Goal: Book appointment/travel/reservation

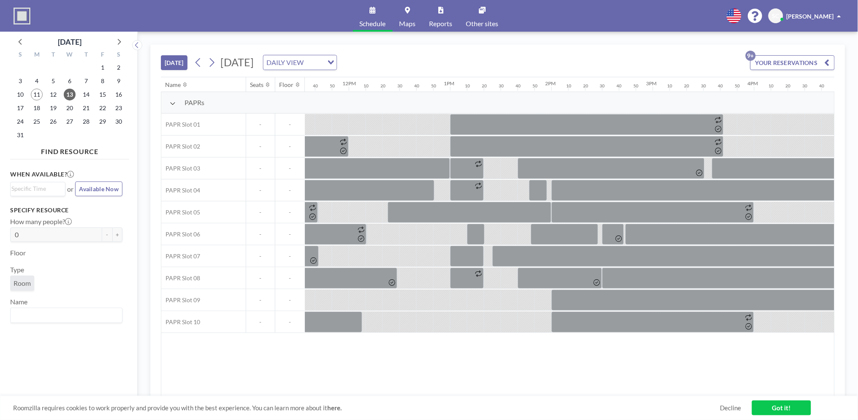
scroll to position [0, 1178]
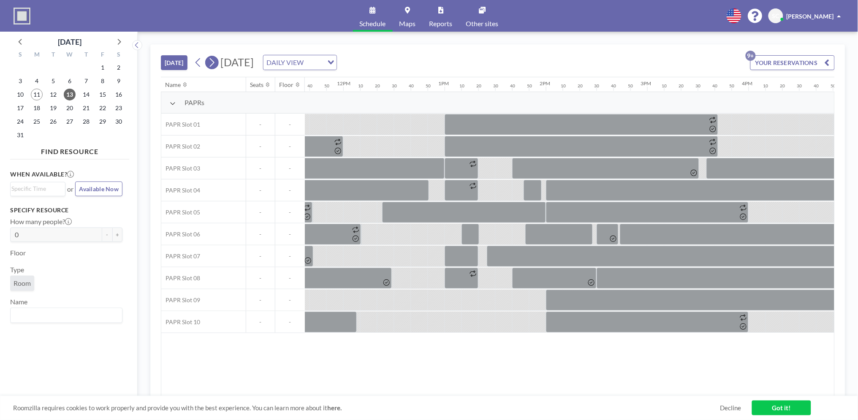
click at [214, 60] on icon at bounding box center [212, 62] width 5 height 9
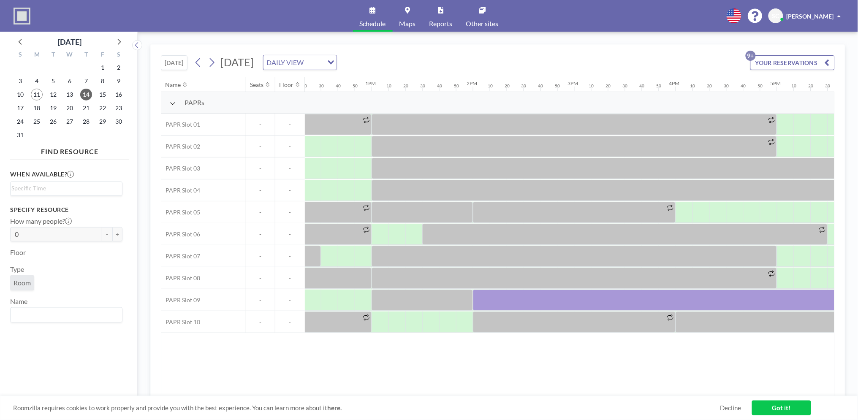
scroll to position [0, 1237]
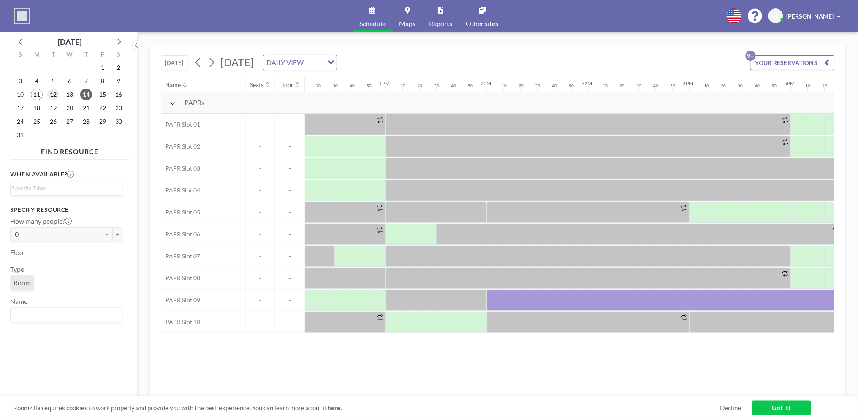
click at [50, 94] on span "12" at bounding box center [53, 95] width 12 height 12
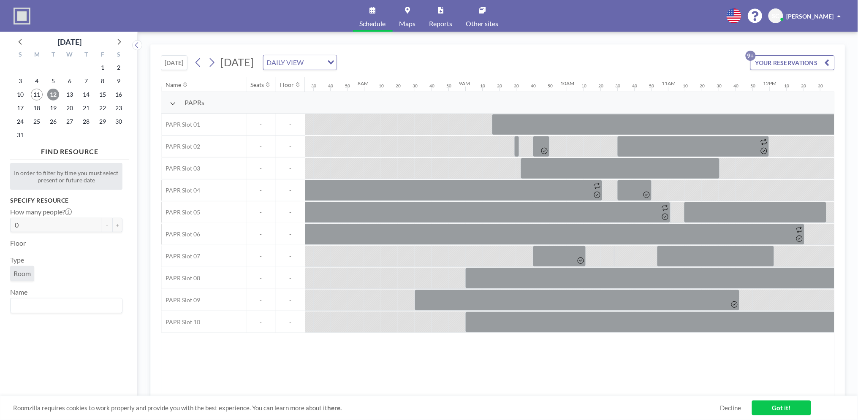
scroll to position [0, 794]
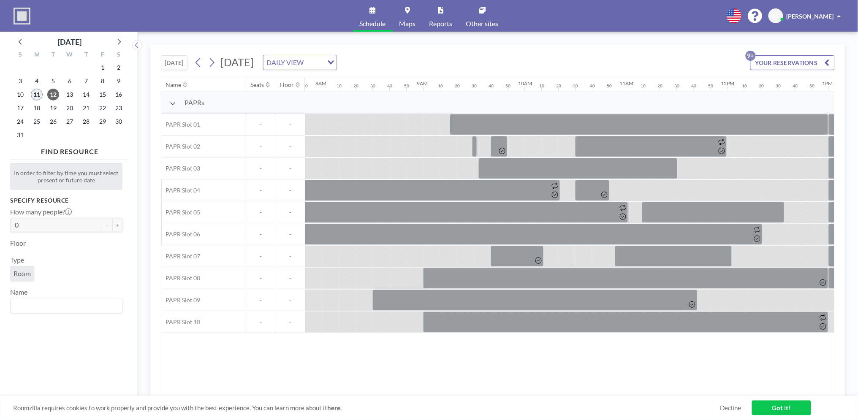
click at [35, 93] on span "11" at bounding box center [37, 95] width 12 height 12
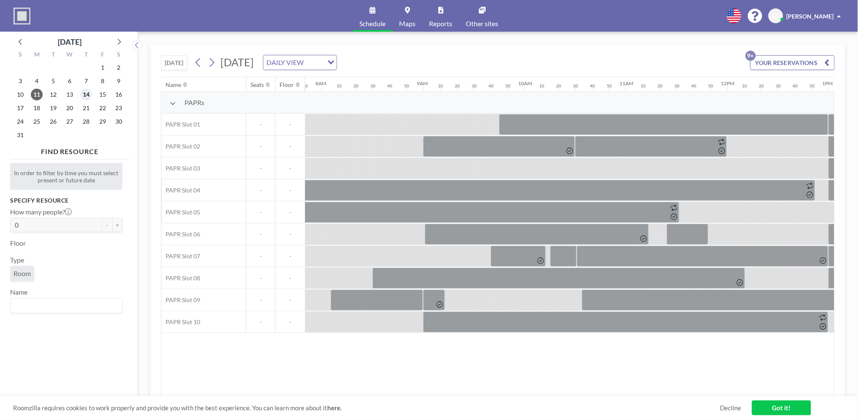
click at [87, 96] on span "14" at bounding box center [86, 95] width 12 height 12
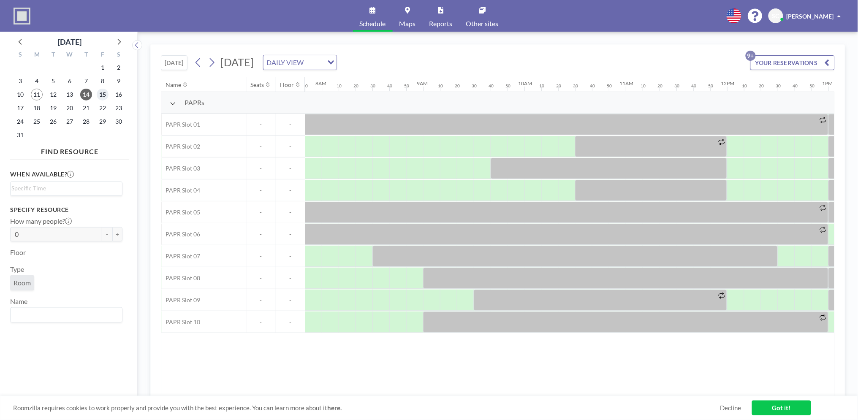
click at [103, 96] on span "15" at bounding box center [103, 95] width 12 height 12
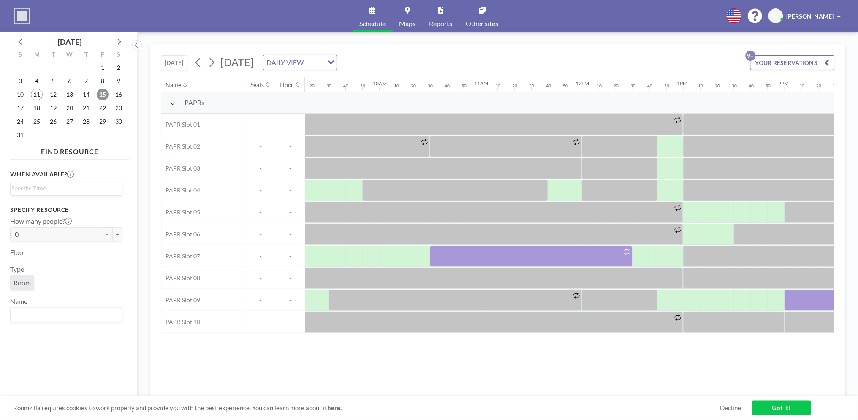
scroll to position [0, 941]
click at [81, 98] on span "14" at bounding box center [86, 95] width 12 height 12
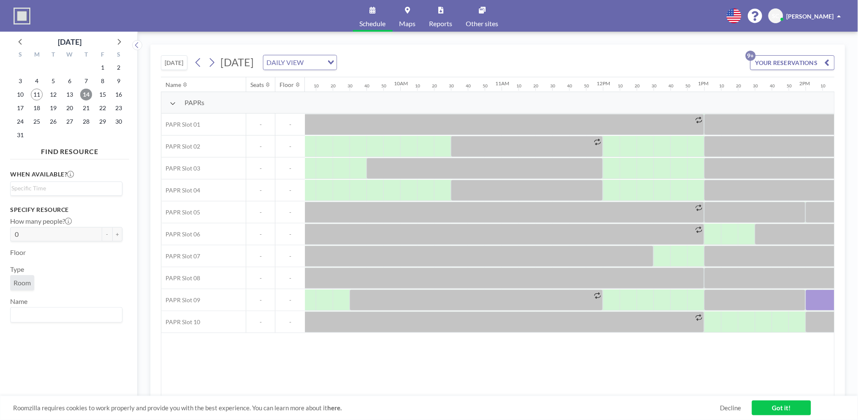
scroll to position [0, 915]
click at [39, 109] on span "18" at bounding box center [37, 108] width 12 height 12
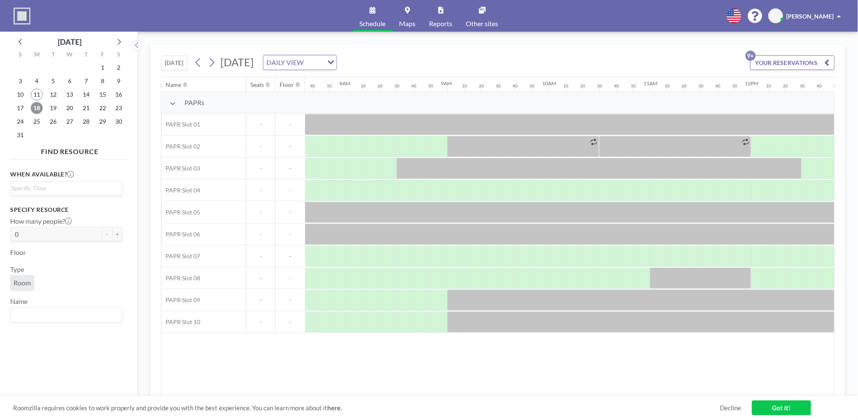
scroll to position [0, 794]
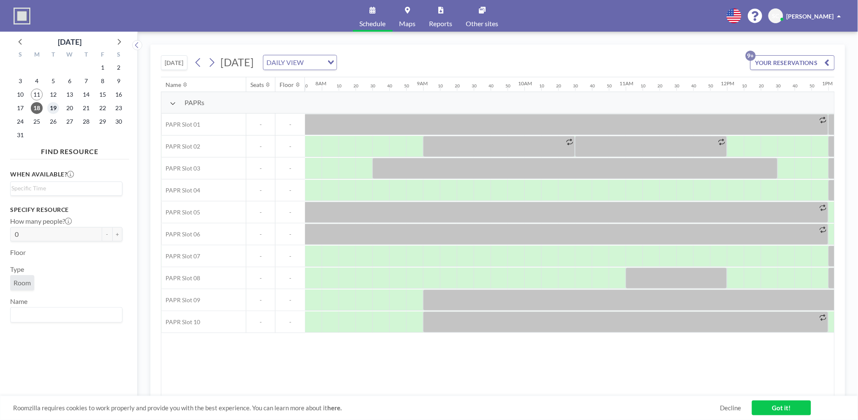
click at [51, 108] on span "19" at bounding box center [53, 108] width 12 height 12
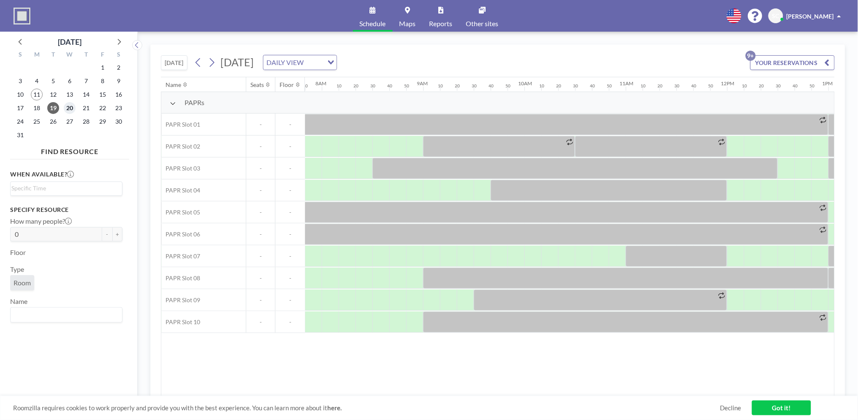
click at [65, 108] on span "20" at bounding box center [70, 108] width 12 height 12
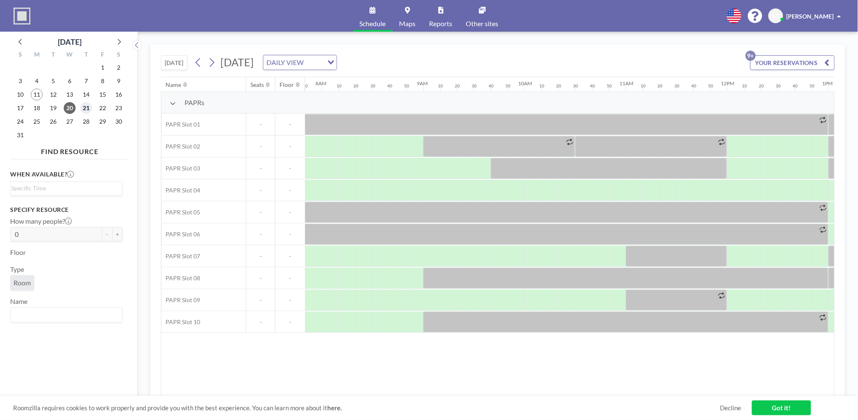
click at [88, 109] on span "21" at bounding box center [86, 108] width 12 height 12
click at [103, 109] on span "22" at bounding box center [103, 108] width 12 height 12
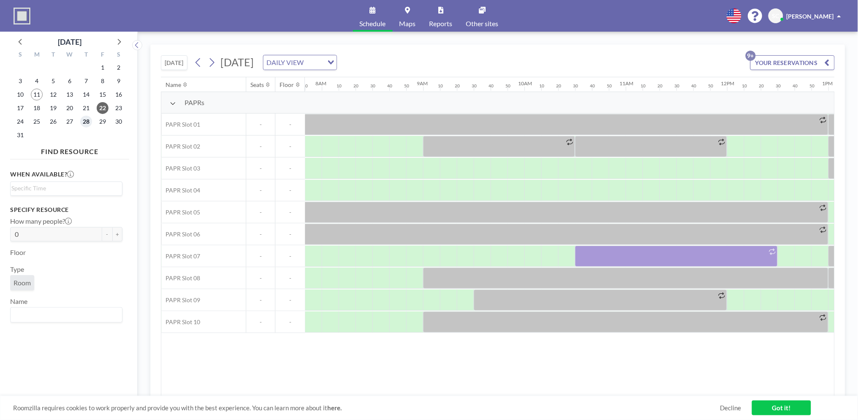
click at [85, 123] on span "28" at bounding box center [86, 122] width 12 height 12
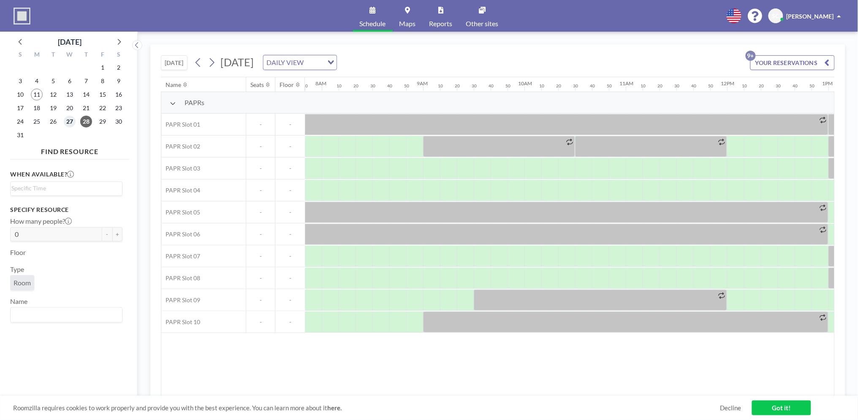
click at [68, 123] on span "27" at bounding box center [70, 122] width 12 height 12
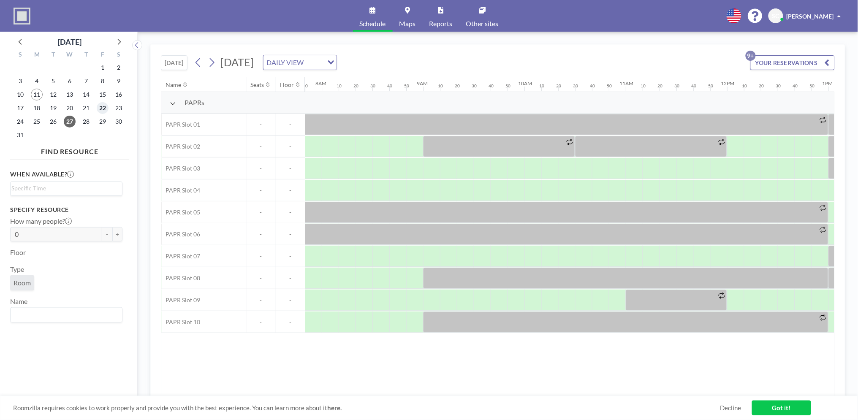
click at [99, 110] on span "22" at bounding box center [103, 108] width 12 height 12
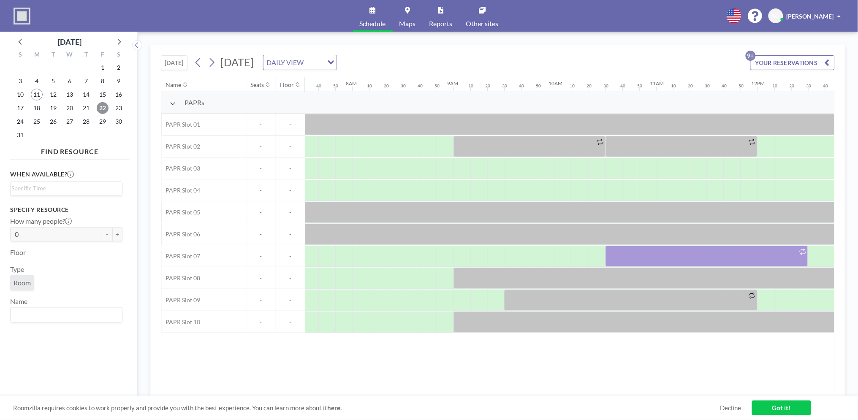
scroll to position [0, 765]
click at [103, 92] on span "15" at bounding box center [103, 95] width 12 height 12
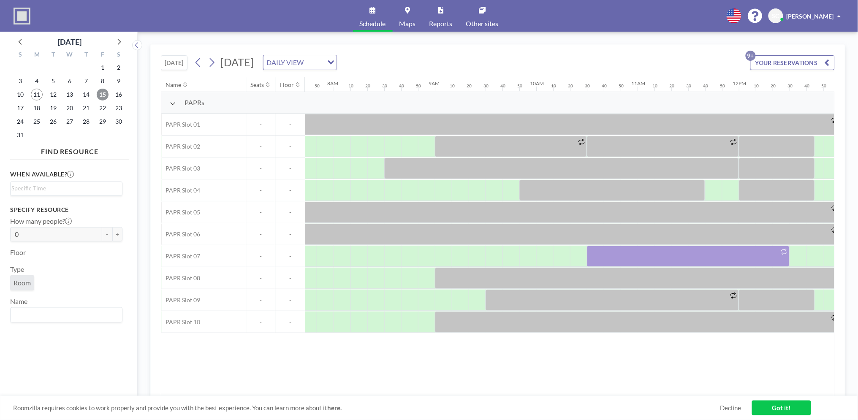
scroll to position [0, 794]
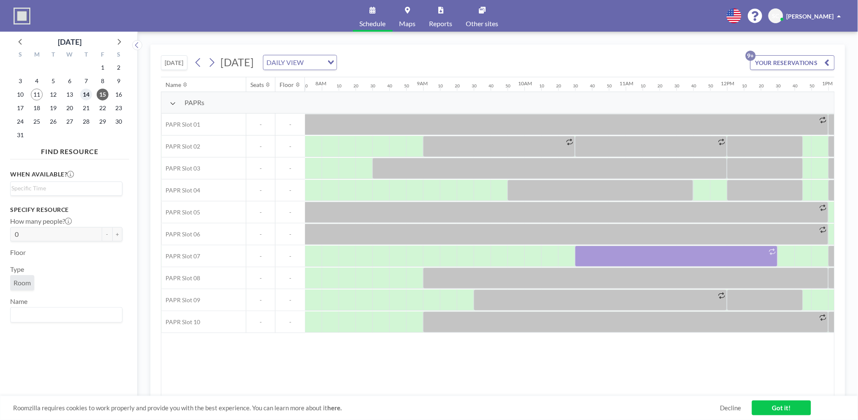
click at [87, 95] on span "14" at bounding box center [86, 95] width 12 height 12
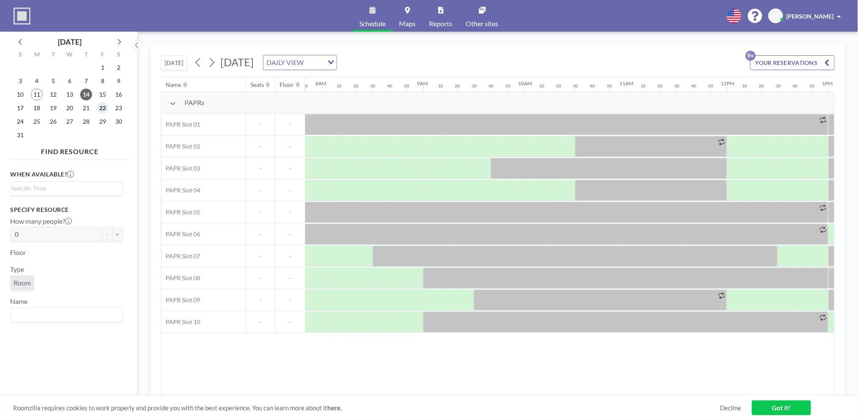
click at [100, 110] on span "22" at bounding box center [103, 108] width 12 height 12
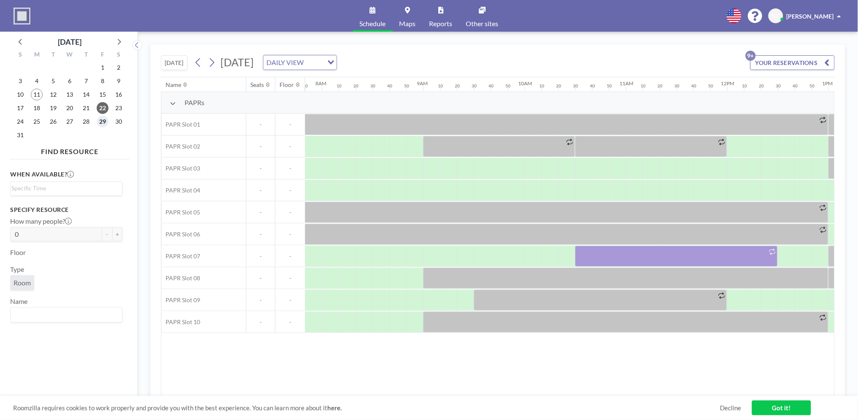
click at [98, 120] on span "29" at bounding box center [103, 122] width 12 height 12
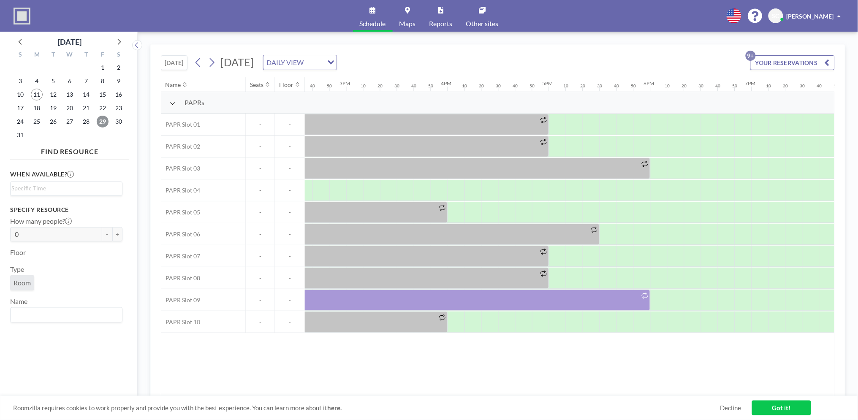
scroll to position [0, 1470]
click at [99, 103] on span "22" at bounding box center [103, 108] width 12 height 12
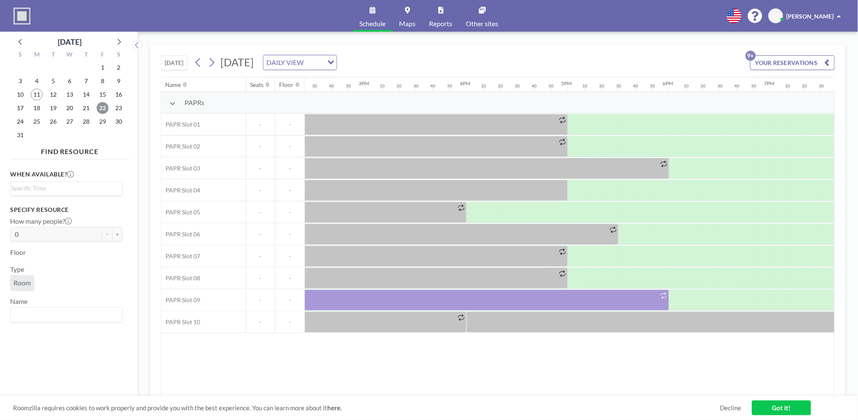
scroll to position [0, 1463]
click at [39, 123] on span "25" at bounding box center [37, 122] width 12 height 12
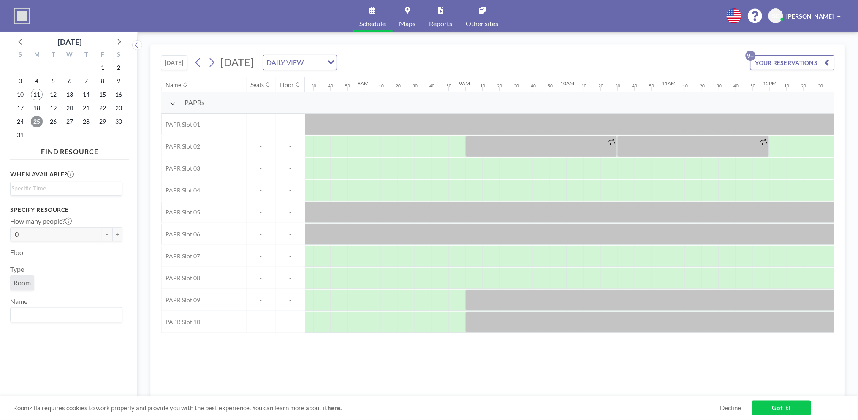
scroll to position [0, 794]
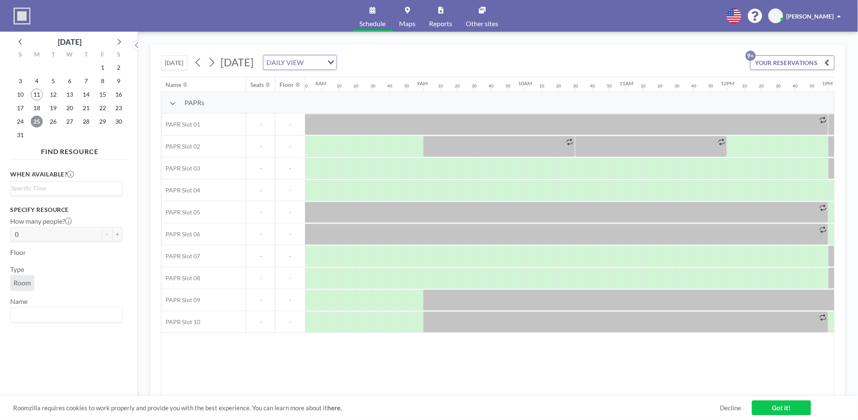
click at [503, 396] on div "Roomzilla requires cookies to work properly and provide you with the best exper…" at bounding box center [429, 408] width 858 height 24
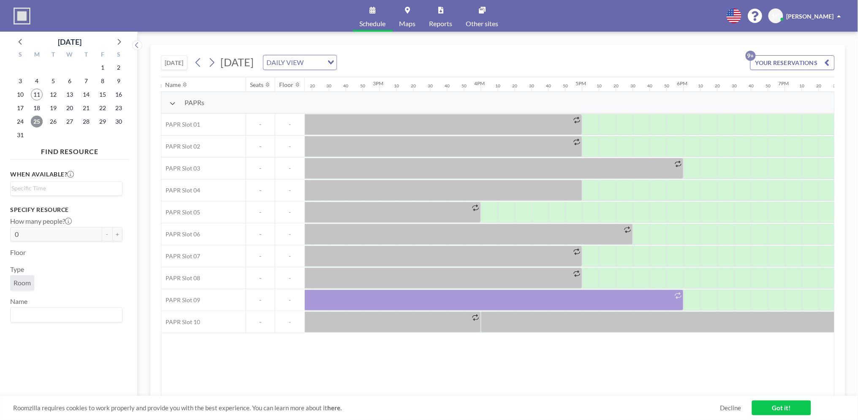
scroll to position [0, 1467]
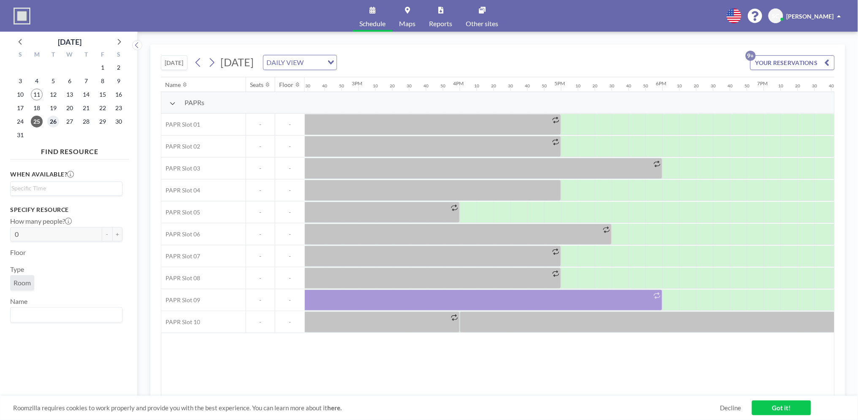
click at [55, 119] on span "26" at bounding box center [53, 122] width 12 height 12
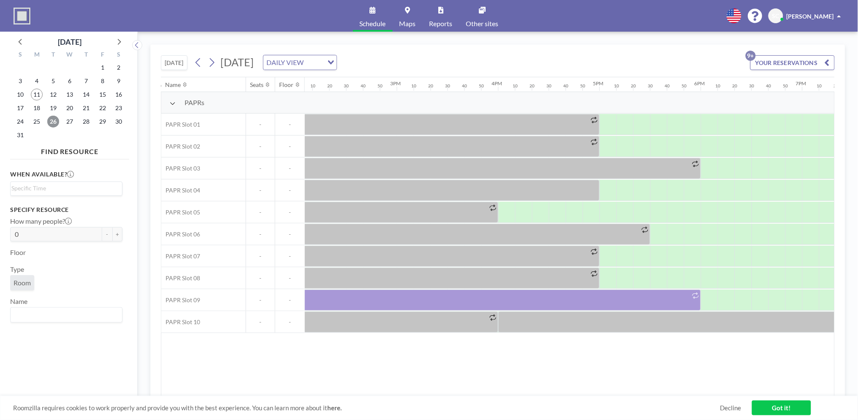
scroll to position [0, 1575]
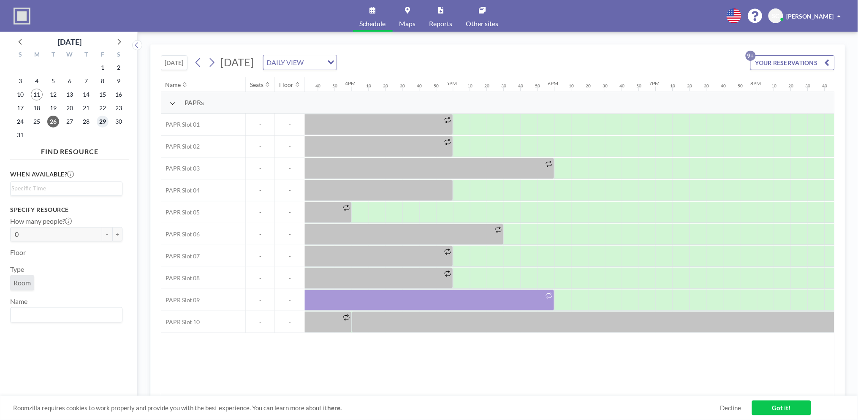
click at [102, 123] on span "29" at bounding box center [103, 122] width 12 height 12
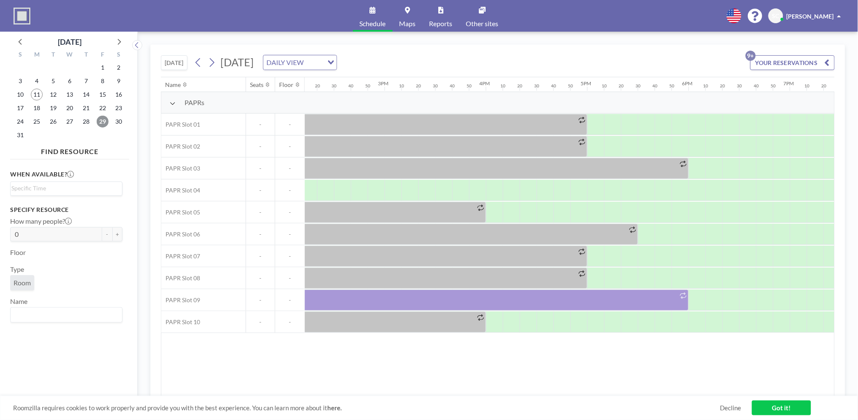
scroll to position [0, 1458]
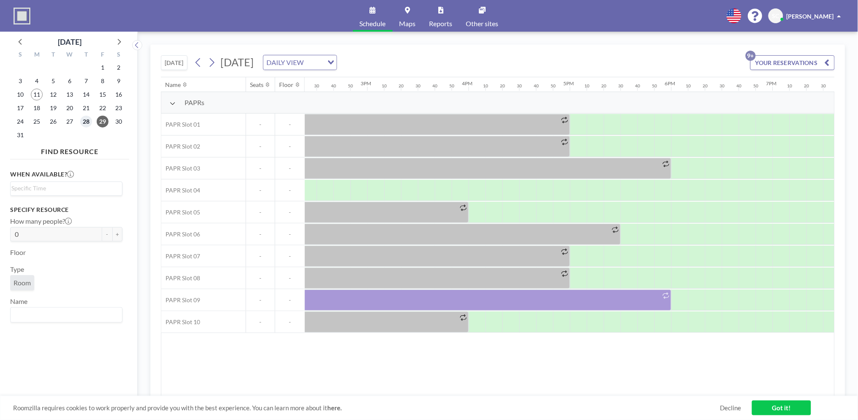
click at [90, 123] on span "28" at bounding box center [86, 122] width 12 height 12
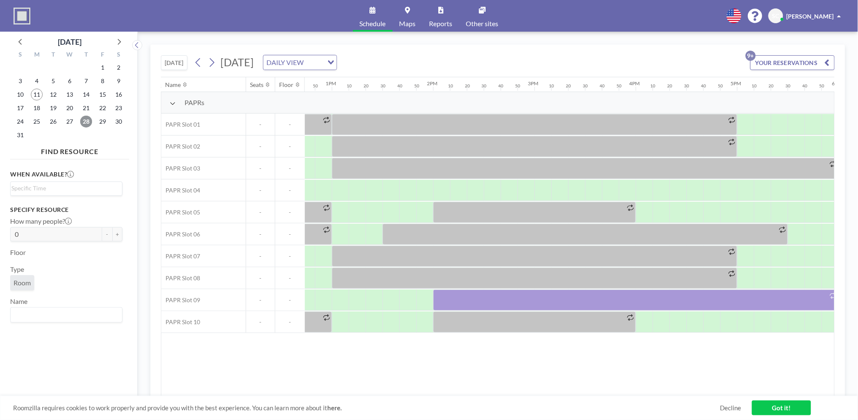
scroll to position [0, 1372]
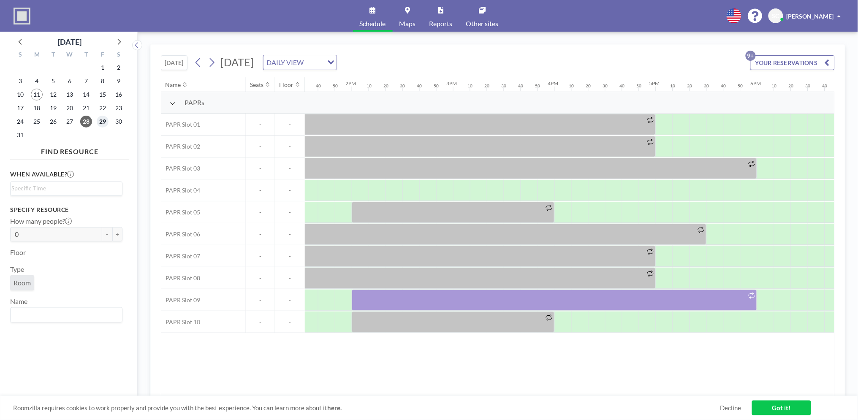
click at [104, 120] on span "29" at bounding box center [103, 122] width 12 height 12
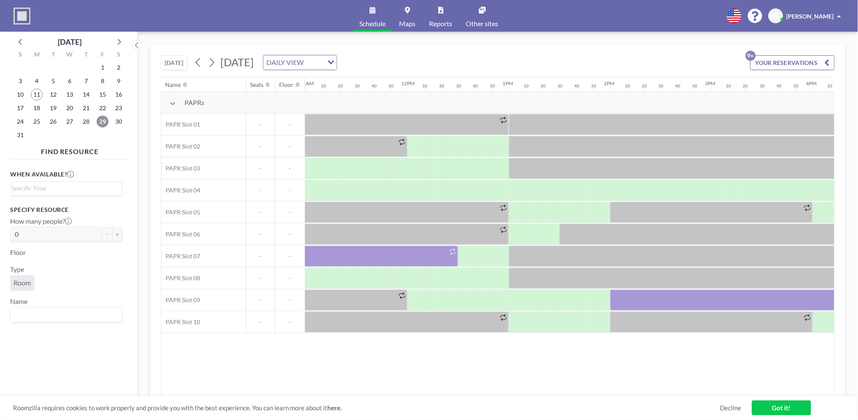
scroll to position [0, 1108]
click at [66, 120] on span "27" at bounding box center [70, 122] width 12 height 12
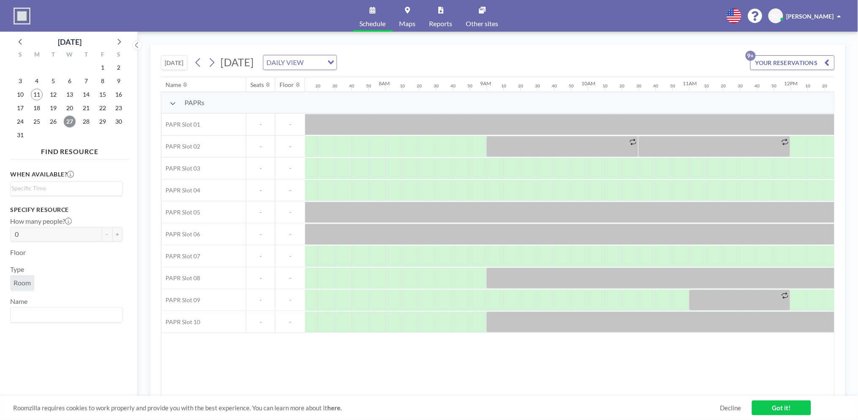
scroll to position [0, 727]
click at [48, 123] on span "26" at bounding box center [53, 122] width 12 height 12
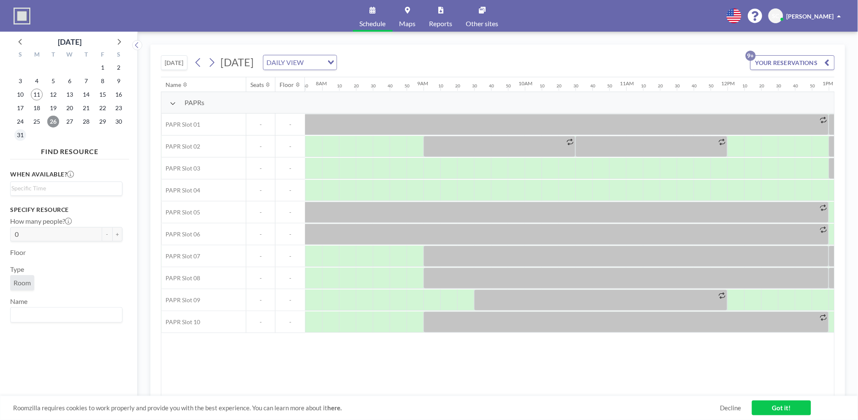
scroll to position [0, 794]
click at [36, 110] on span "18" at bounding box center [37, 108] width 12 height 12
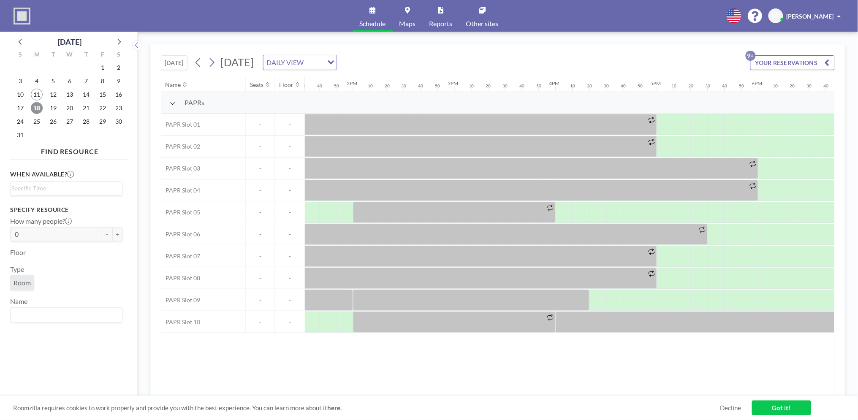
scroll to position [0, 1448]
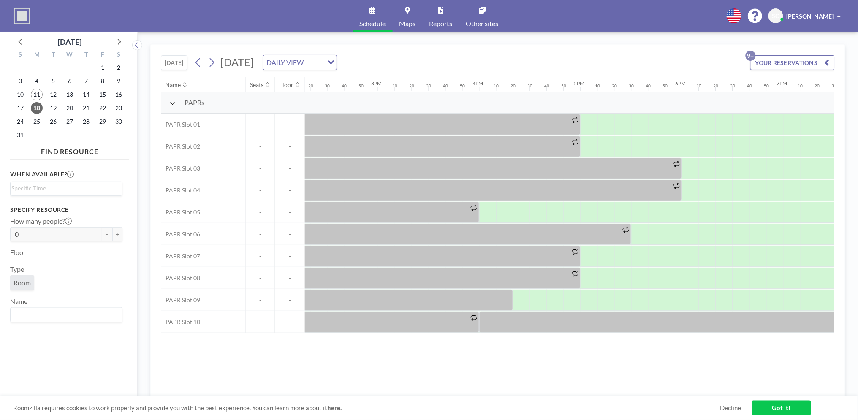
click at [179, 62] on button "[DATE]" at bounding box center [174, 62] width 27 height 15
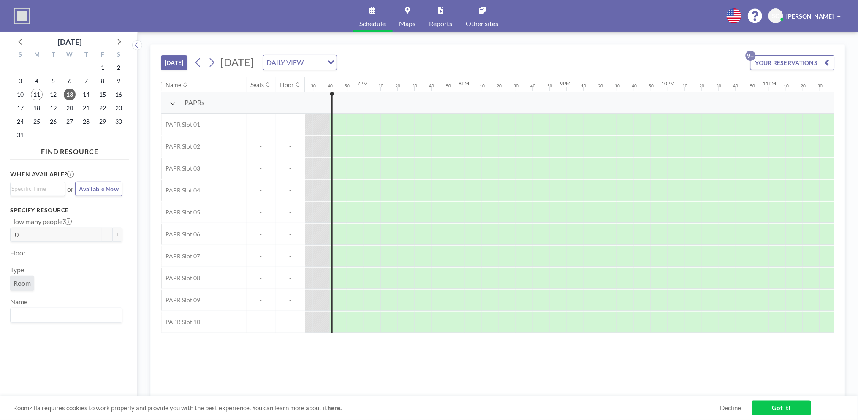
scroll to position [0, 1876]
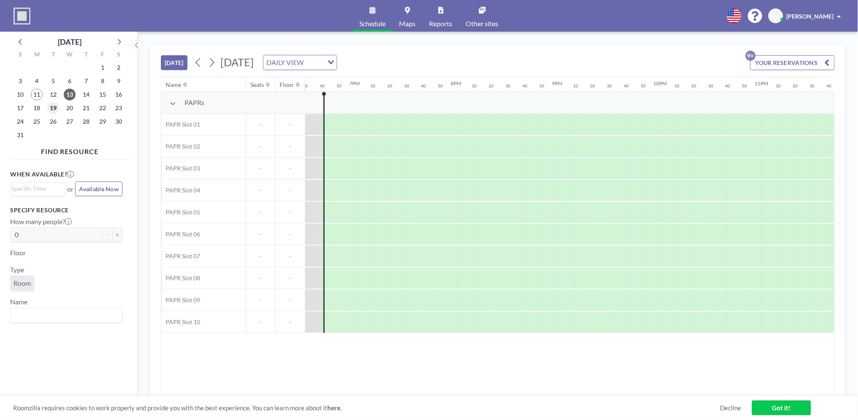
click at [55, 111] on span "19" at bounding box center [53, 108] width 12 height 12
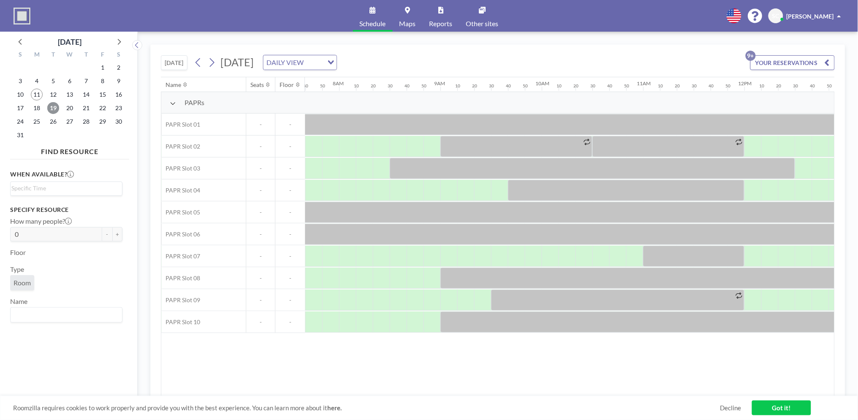
scroll to position [0, 794]
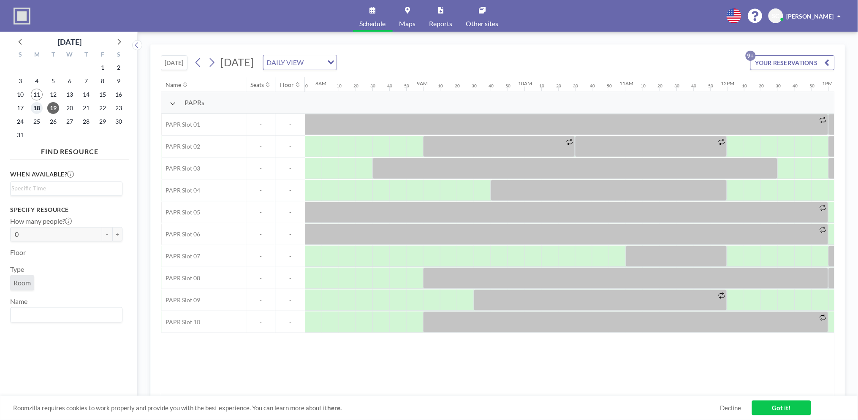
click at [40, 111] on span "18" at bounding box center [37, 108] width 12 height 12
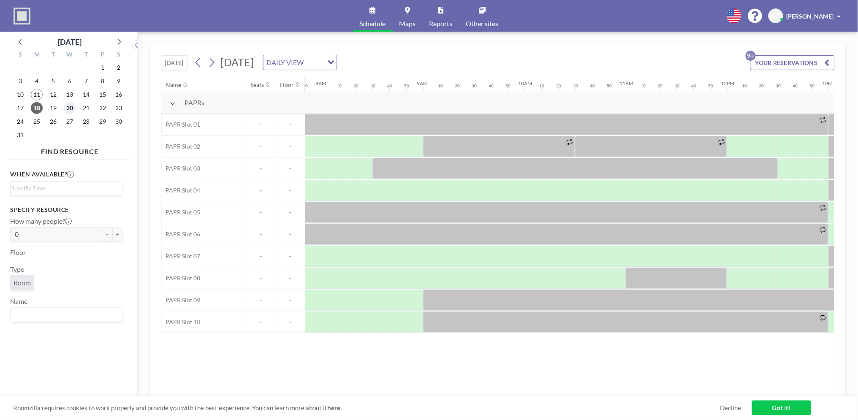
click at [66, 110] on span "20" at bounding box center [70, 108] width 12 height 12
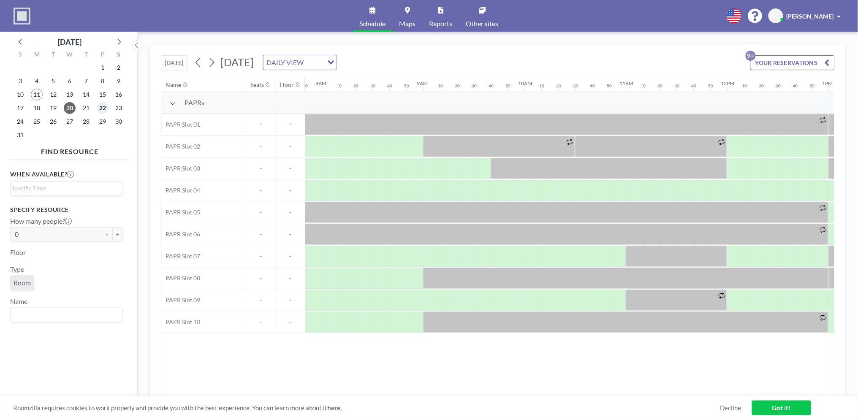
click at [101, 111] on span "22" at bounding box center [103, 108] width 12 height 12
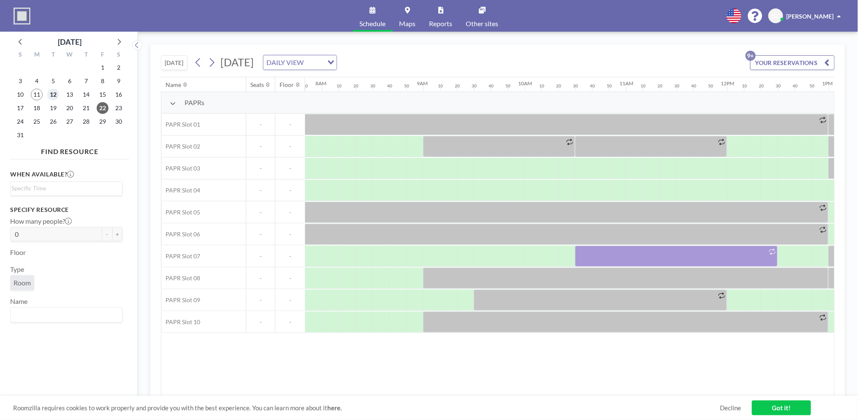
click at [52, 93] on span "12" at bounding box center [53, 95] width 12 height 12
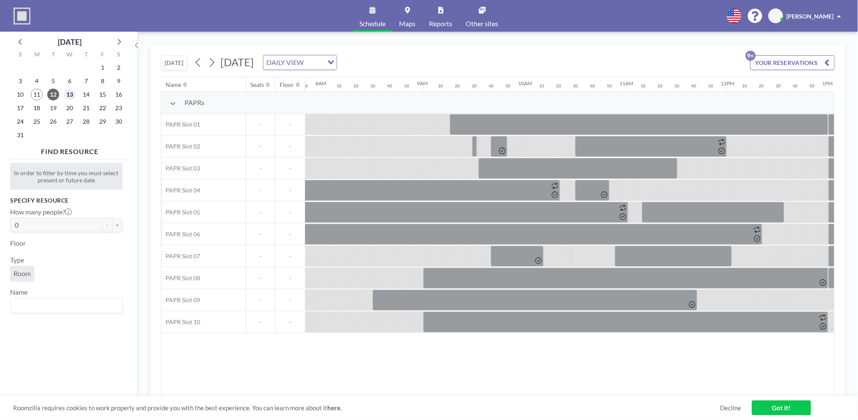
click at [68, 95] on span "13" at bounding box center [70, 95] width 12 height 12
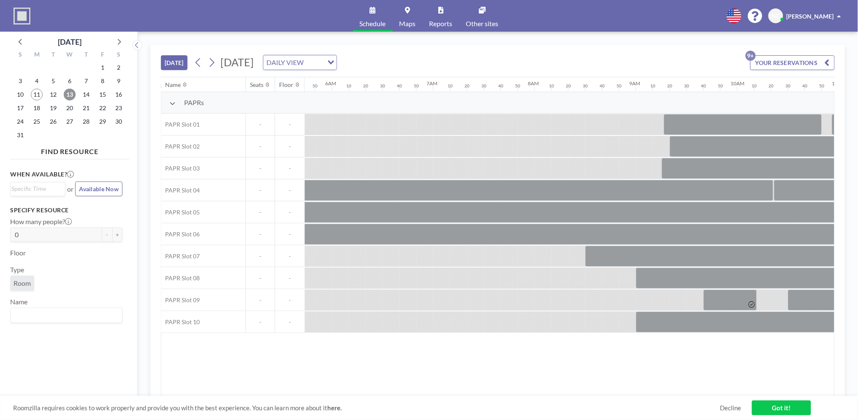
scroll to position [0, 558]
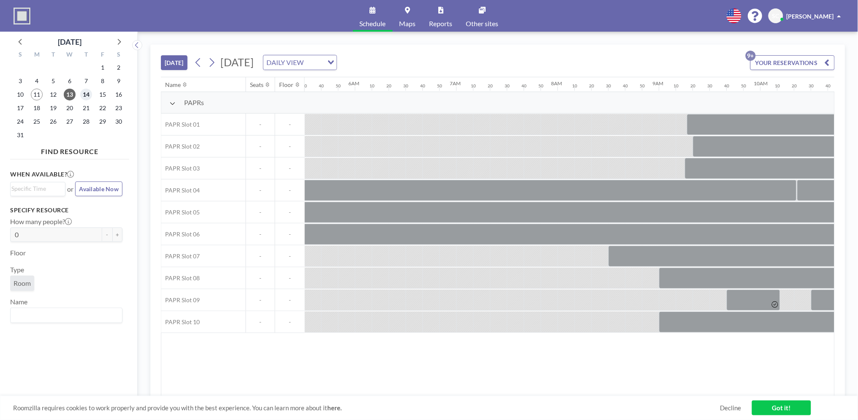
click at [84, 93] on span "14" at bounding box center [86, 95] width 12 height 12
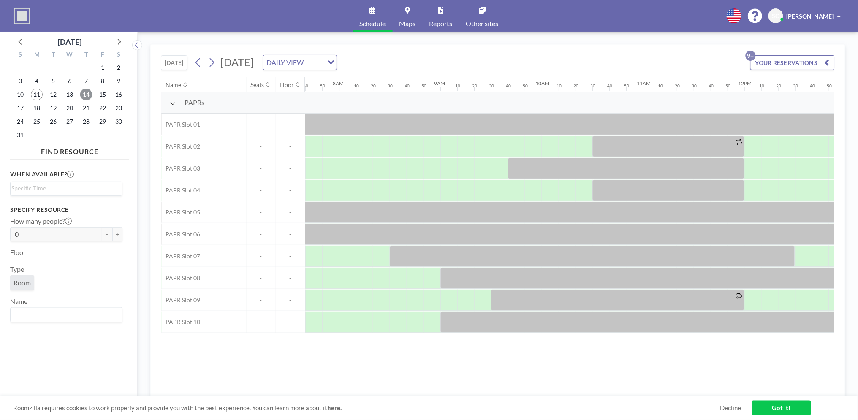
scroll to position [0, 794]
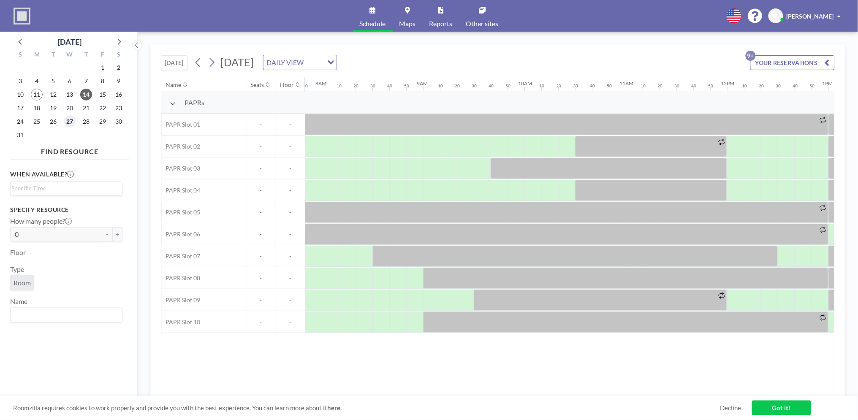
click at [73, 124] on span "27" at bounding box center [70, 122] width 12 height 12
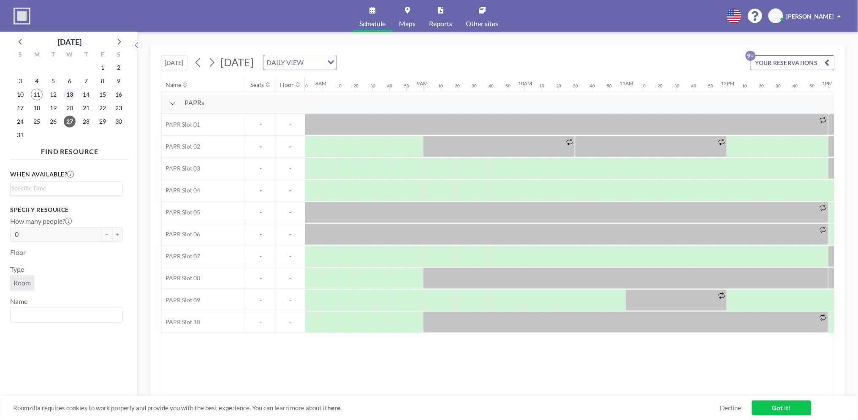
click at [70, 95] on span "13" at bounding box center [70, 95] width 12 height 12
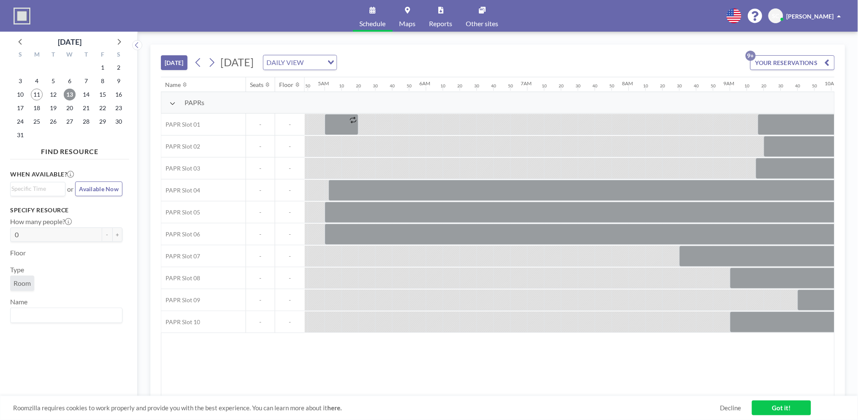
scroll to position [0, 456]
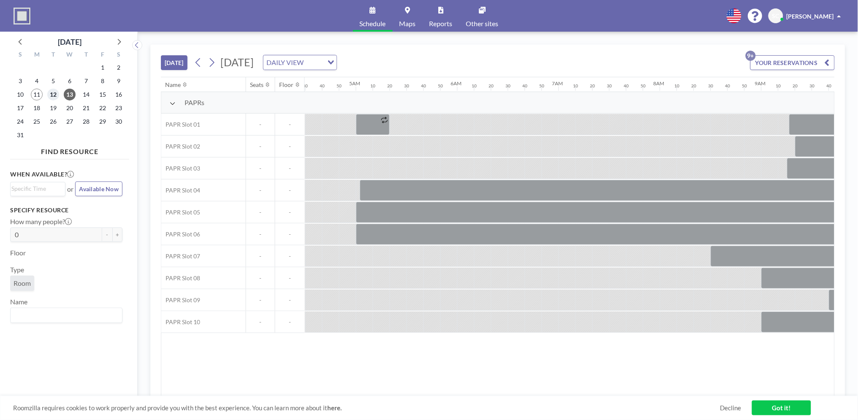
click at [57, 91] on span "12" at bounding box center [53, 95] width 12 height 12
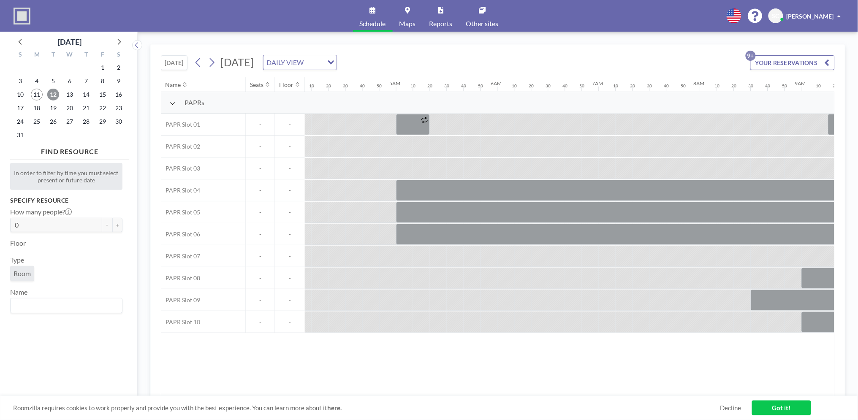
scroll to position [0, 370]
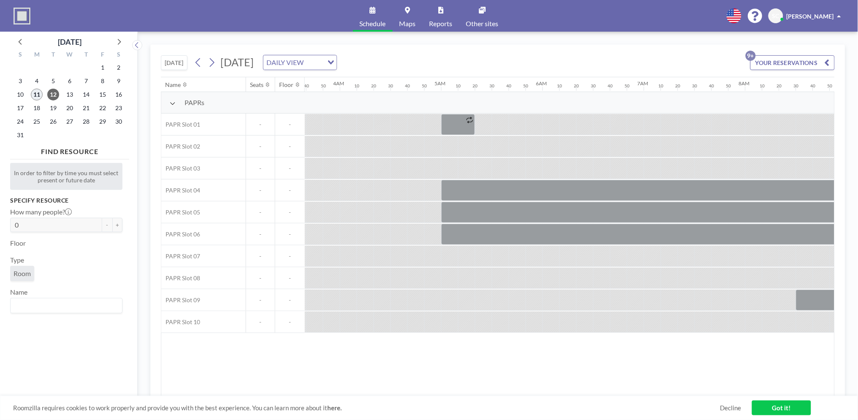
click at [35, 89] on span "11" at bounding box center [37, 95] width 12 height 12
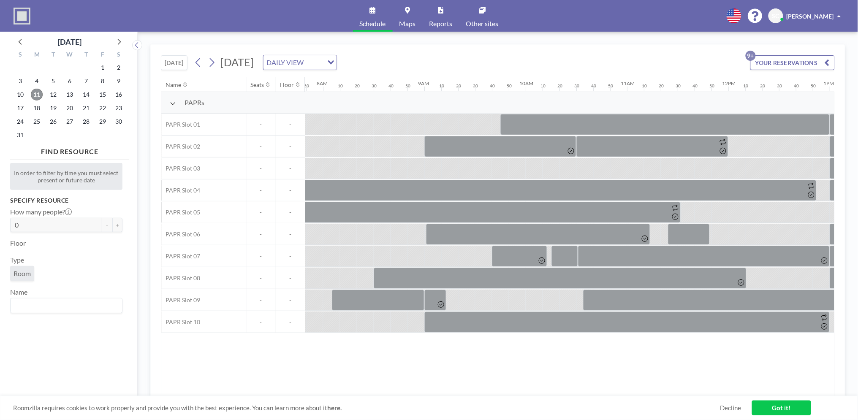
scroll to position [0, 794]
click at [53, 91] on span "12" at bounding box center [53, 95] width 12 height 12
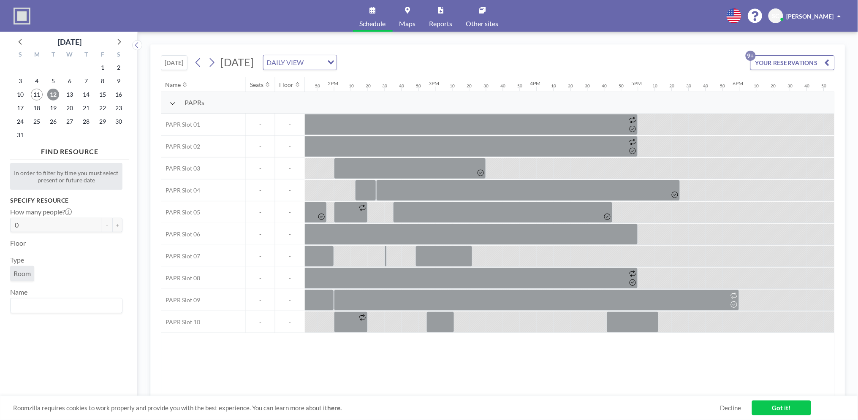
scroll to position [0, 1309]
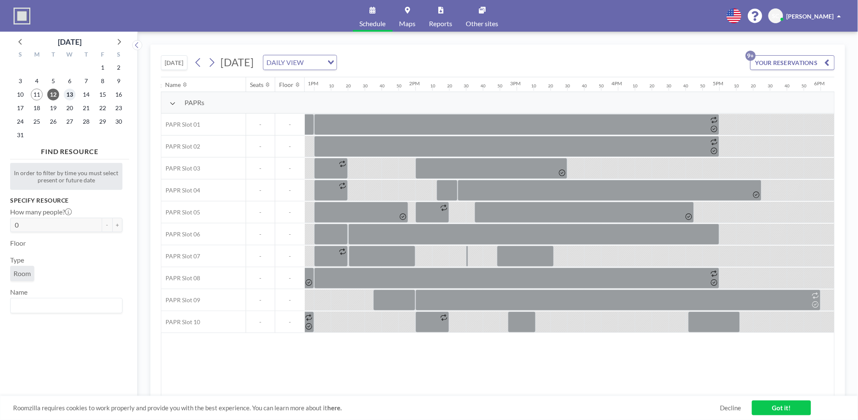
click at [72, 95] on span "13" at bounding box center [70, 95] width 12 height 12
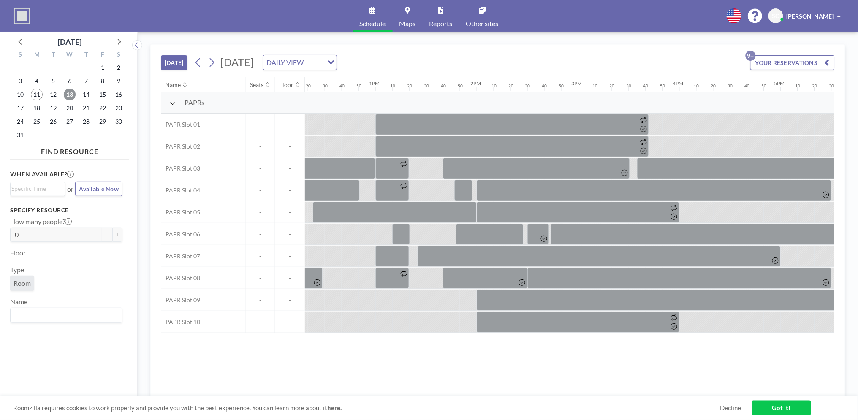
scroll to position [0, 1244]
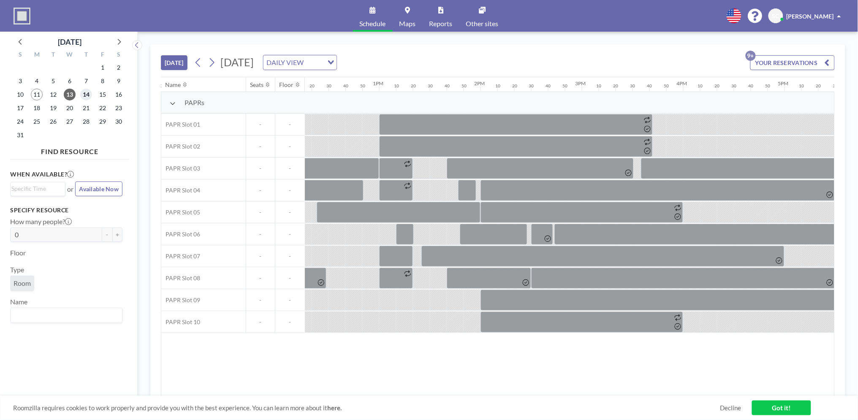
click at [88, 95] on span "14" at bounding box center [86, 95] width 12 height 12
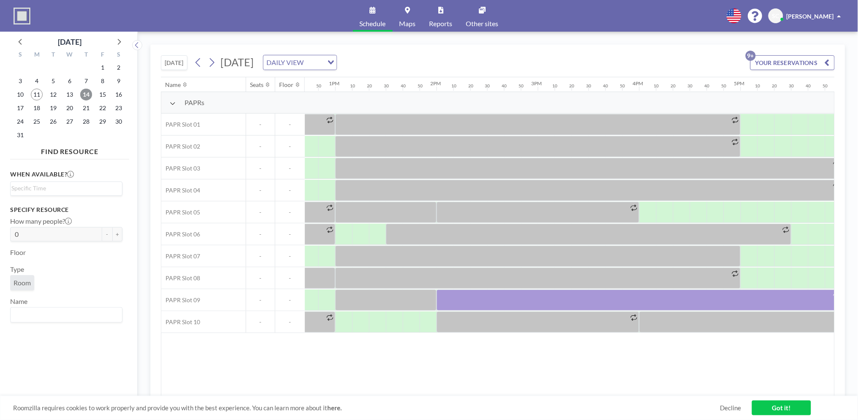
scroll to position [0, 1289]
